Goal: Task Accomplishment & Management: Manage account settings

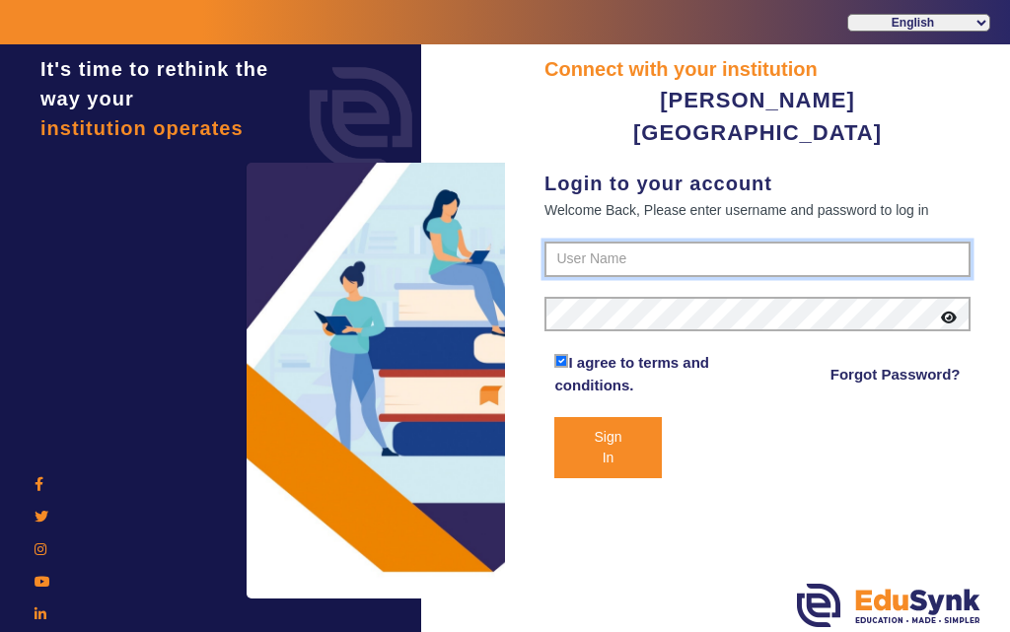
type input "7685859009"
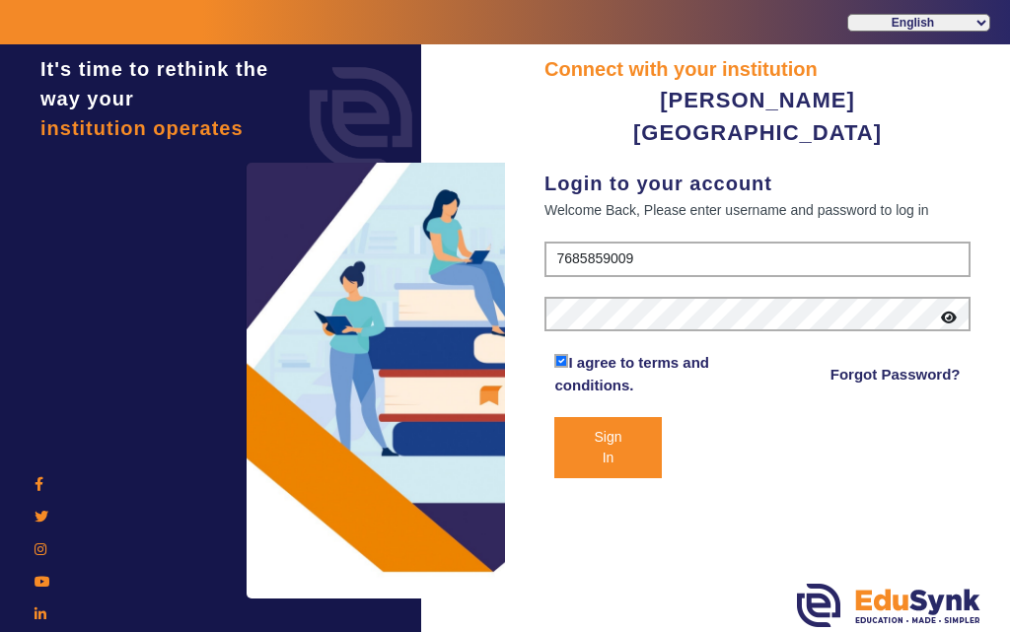
click at [609, 417] on button "Sign In" at bounding box center [607, 447] width 106 height 61
